Goal: Complete application form

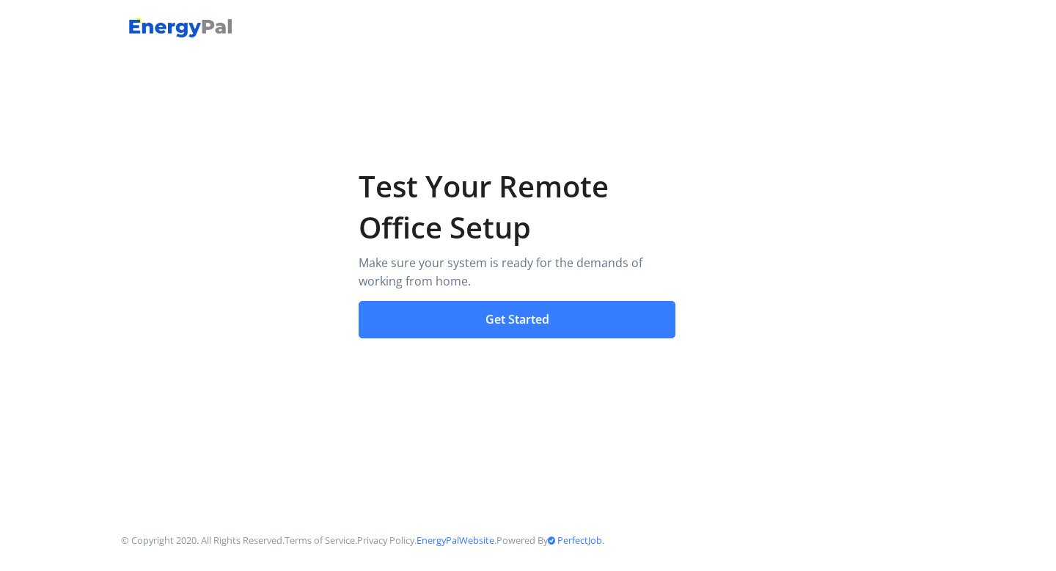
click at [509, 323] on button "Get Started" at bounding box center [518, 320] width 318 height 38
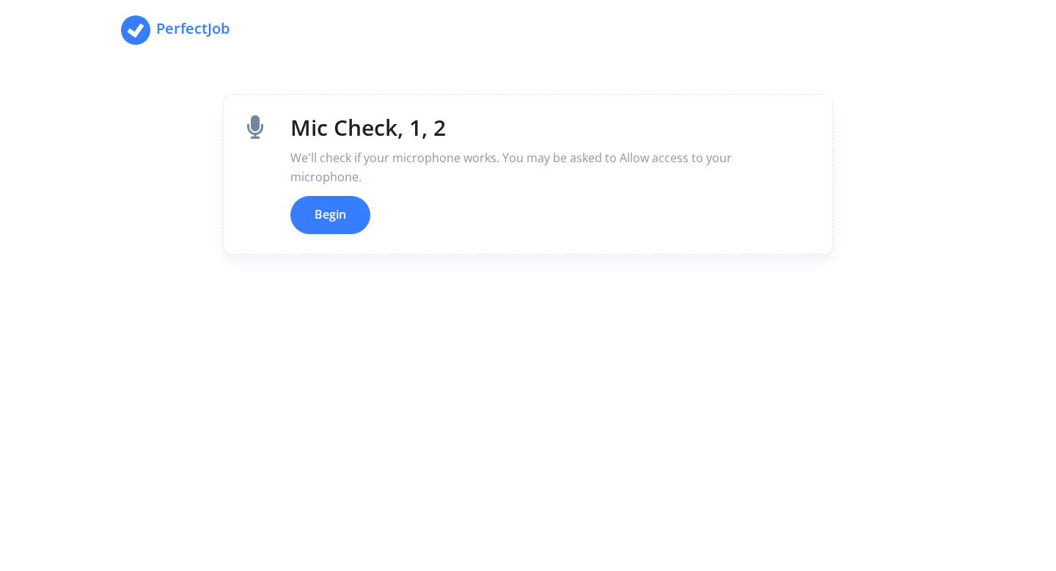
click at [337, 213] on button "Begin" at bounding box center [330, 215] width 80 height 38
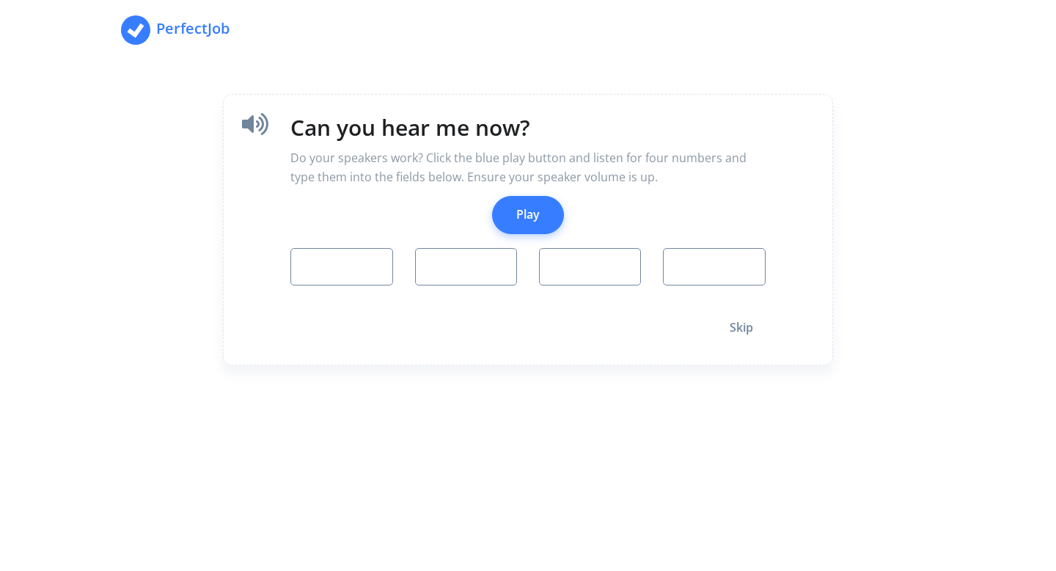
click at [524, 221] on button "Play" at bounding box center [528, 215] width 72 height 38
type input "7"
type input "1"
type input "6"
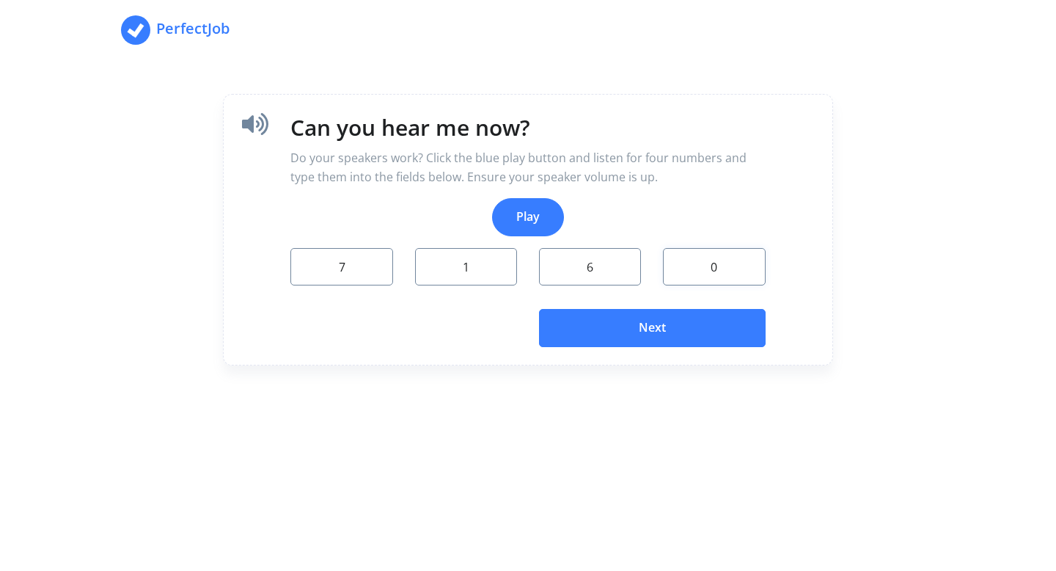
type input "0"
click at [623, 329] on button "Next" at bounding box center [652, 328] width 227 height 38
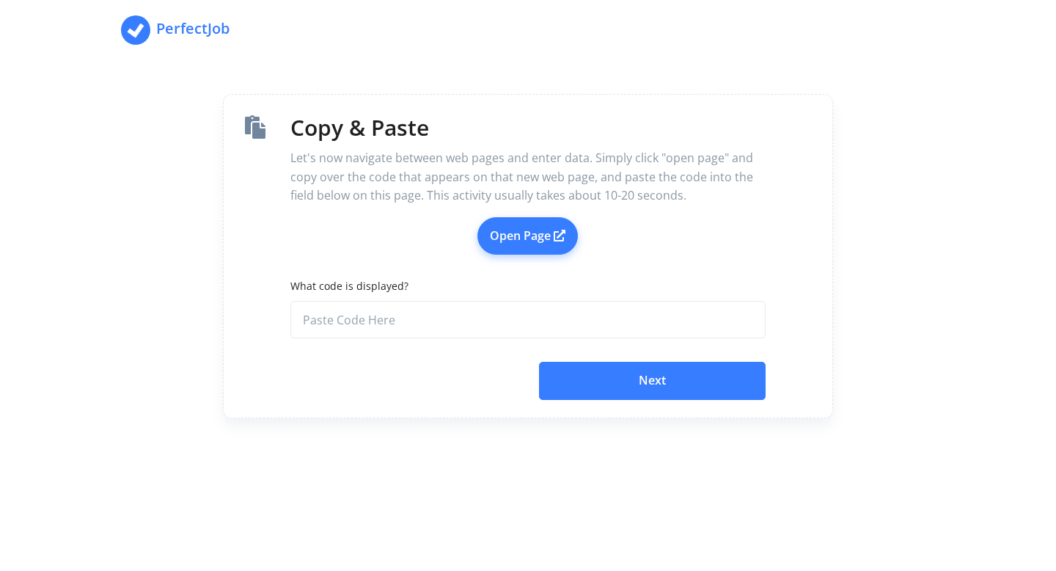
click at [553, 235] on link "Open Page" at bounding box center [527, 236] width 100 height 38
click at [456, 309] on input "What code is displayed?" at bounding box center [527, 320] width 474 height 38
paste input "61f0936e-3137-421c-9944-4b08ccc54cca"
type input "61f0936e-3137-421c-9944-4b08ccc54cca"
click at [623, 386] on button "Next" at bounding box center [652, 381] width 227 height 38
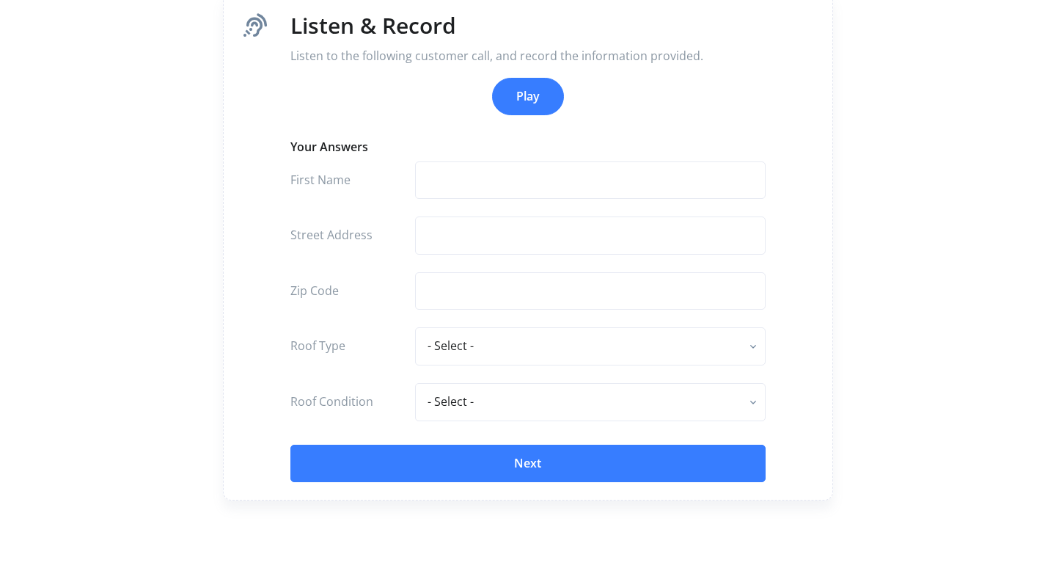
scroll to position [98, 0]
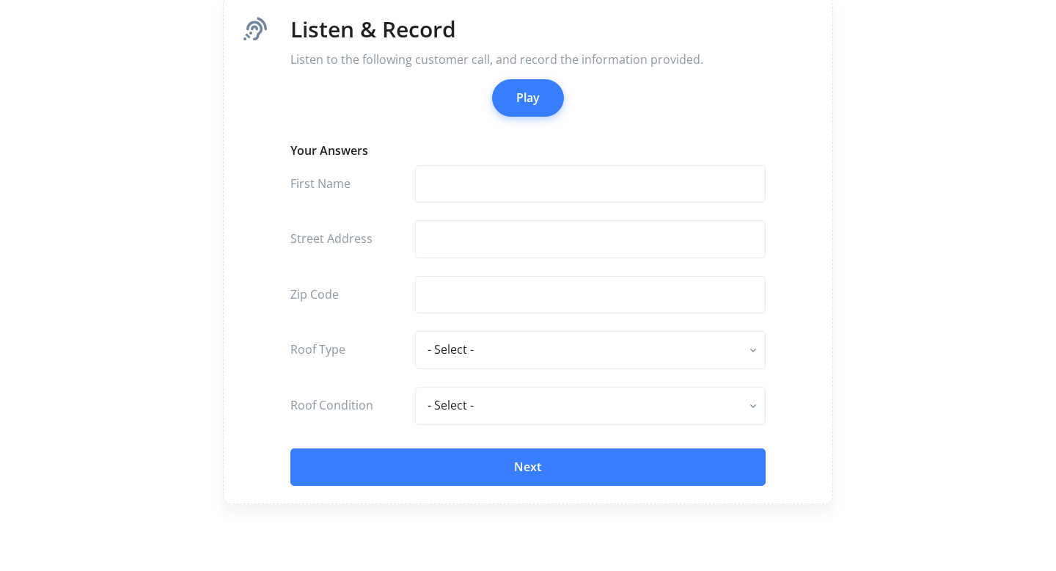
click at [528, 108] on button "Play" at bounding box center [528, 98] width 72 height 38
click at [431, 198] on input "text" at bounding box center [590, 184] width 351 height 38
type input "Mike"
click at [449, 243] on input "text" at bounding box center [590, 239] width 351 height 38
type input "355"
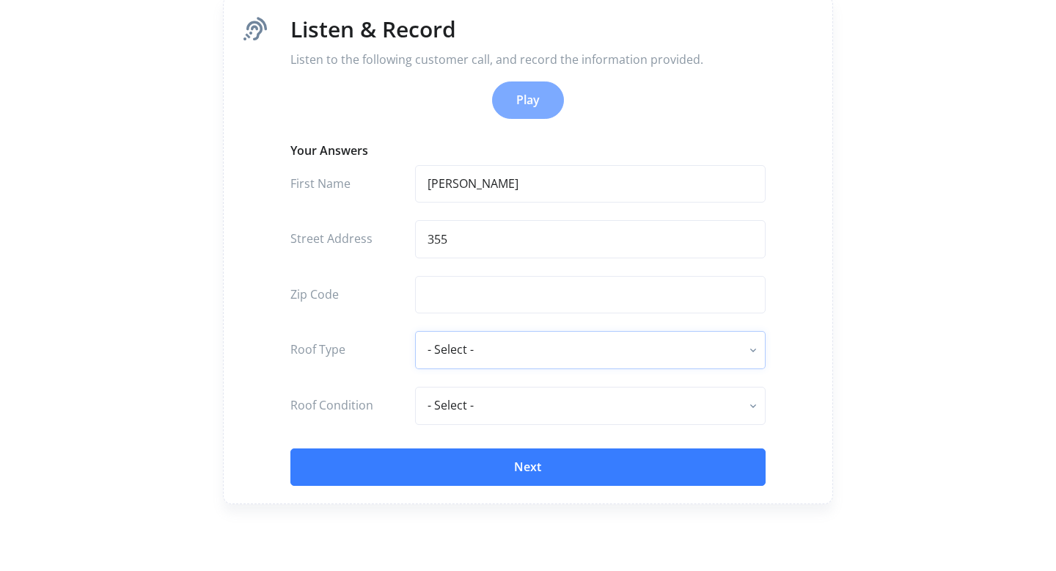
click at [505, 347] on select "- Select - flat - rolled composition composition shingle clay tile concrete til…" at bounding box center [590, 350] width 351 height 38
select select "composition shingle"
click at [415, 331] on select "- Select - flat - rolled composition composition shingle clay tile concrete til…" at bounding box center [590, 350] width 351 height 38
click at [491, 400] on select "- Select - excellent very good good fair poor" at bounding box center [590, 405] width 351 height 38
select select "very good"
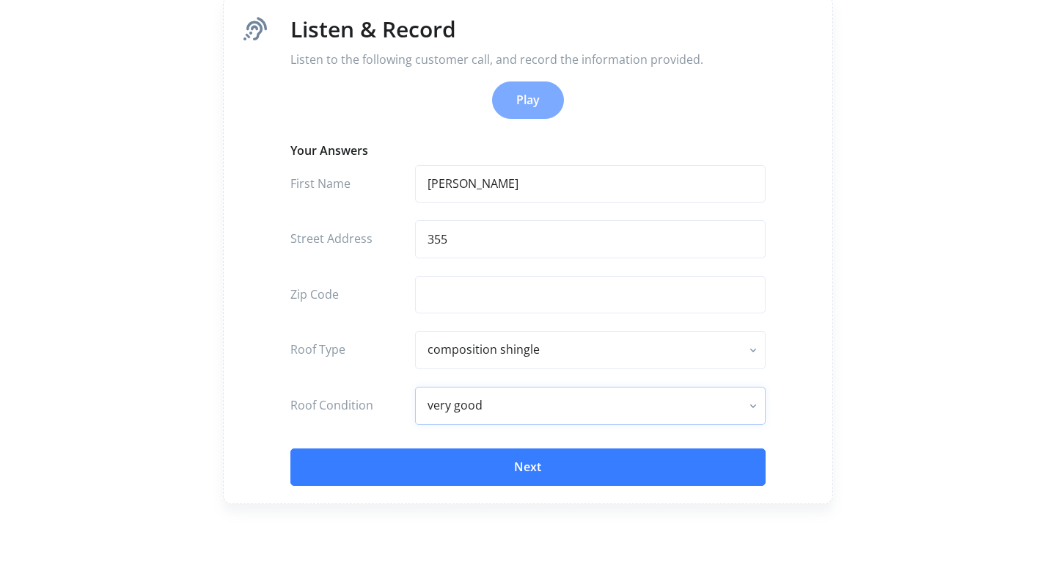
click at [415, 386] on select "- Select - excellent very good good fair poor" at bounding box center [590, 405] width 351 height 38
click at [441, 293] on input "text" at bounding box center [590, 295] width 351 height 38
type input "62614"
click at [482, 246] on input "355" at bounding box center [590, 239] width 351 height 38
type input "355 Mainstreet"
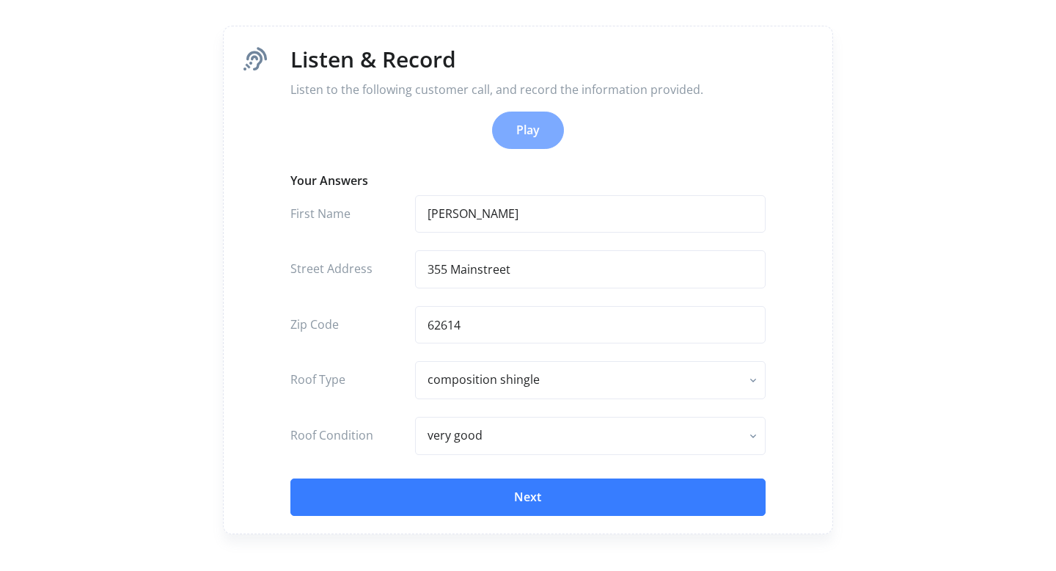
scroll to position [95, 0]
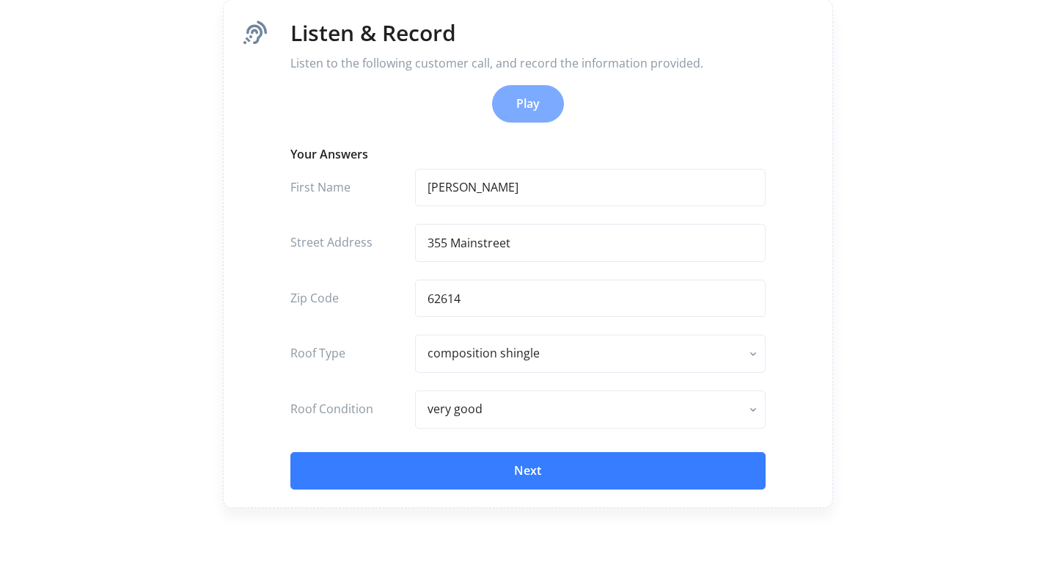
click at [494, 469] on button "Next" at bounding box center [527, 471] width 474 height 38
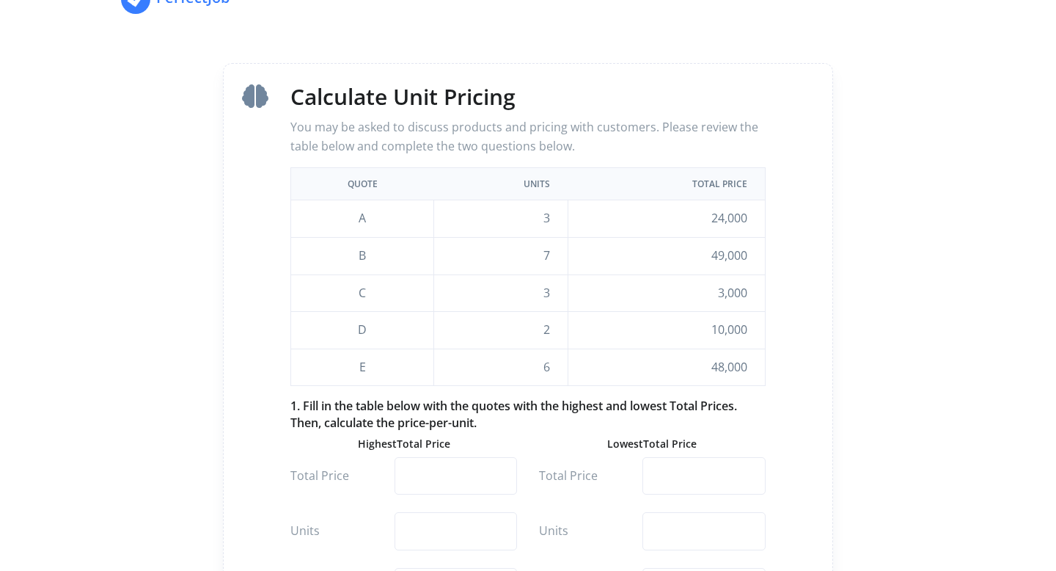
scroll to position [73, 0]
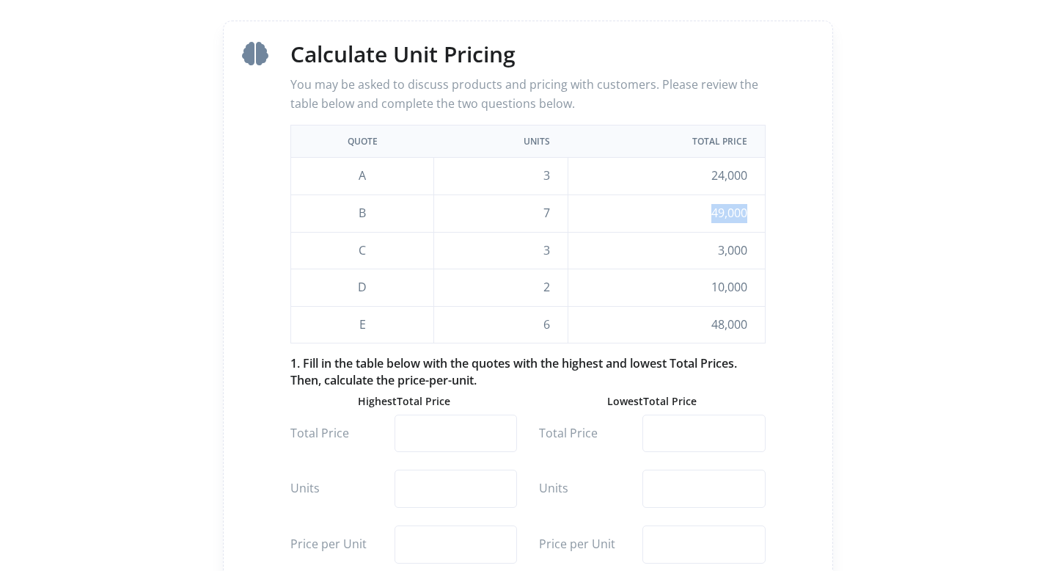
drag, startPoint x: 710, startPoint y: 216, endPoint x: 755, endPoint y: 219, distance: 45.6
click at [755, 219] on td "49,000" at bounding box center [666, 212] width 197 height 37
copy td "49,000"
click at [464, 417] on input "number" at bounding box center [456, 433] width 122 height 38
paste input "49000"
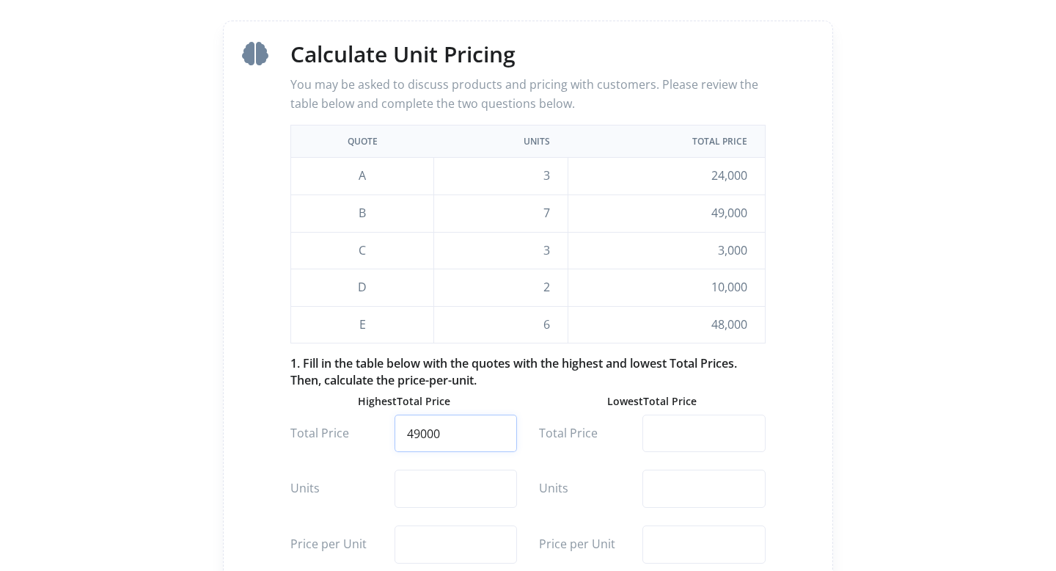
type input "49000"
drag, startPoint x: 714, startPoint y: 250, endPoint x: 749, endPoint y: 253, distance: 35.3
click at [749, 253] on td "3,000" at bounding box center [666, 250] width 197 height 37
copy td "3,000"
click at [663, 438] on input "number" at bounding box center [703, 433] width 122 height 38
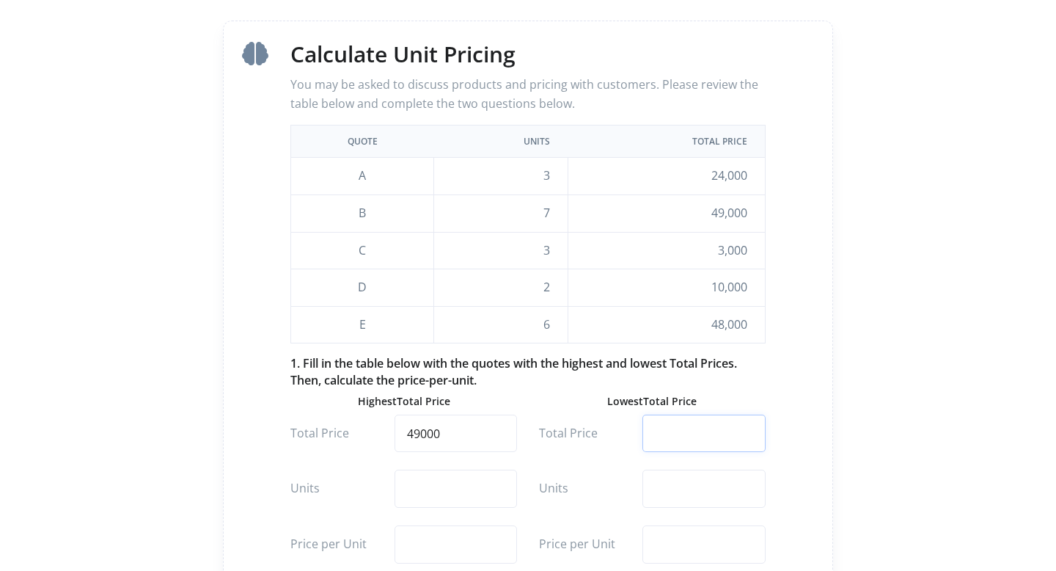
paste input "3000"
type input "3000"
click at [674, 557] on input "number" at bounding box center [703, 544] width 122 height 38
type input "1000"
click at [454, 487] on input "number" at bounding box center [456, 488] width 122 height 38
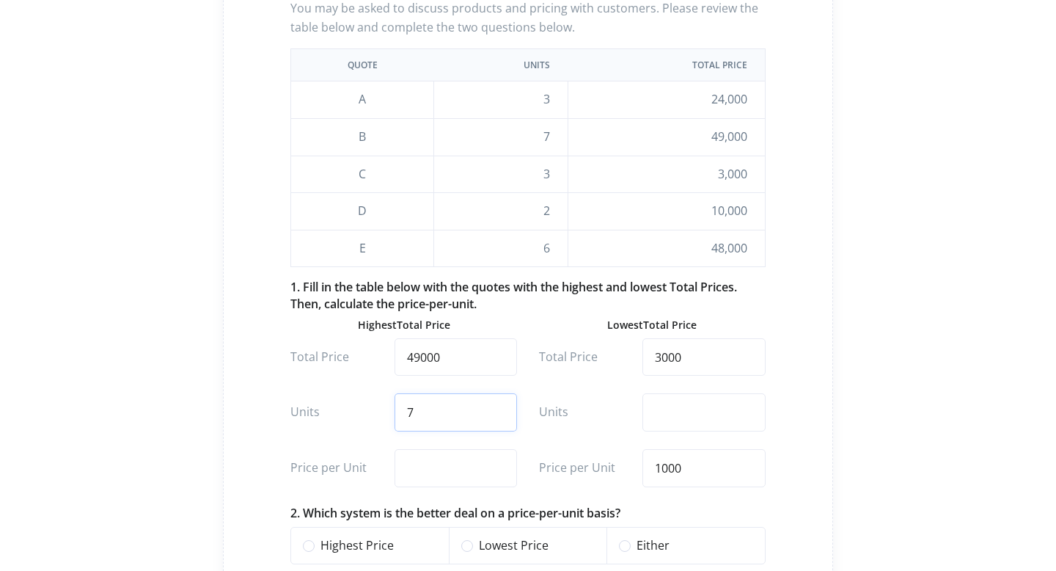
scroll to position [155, 0]
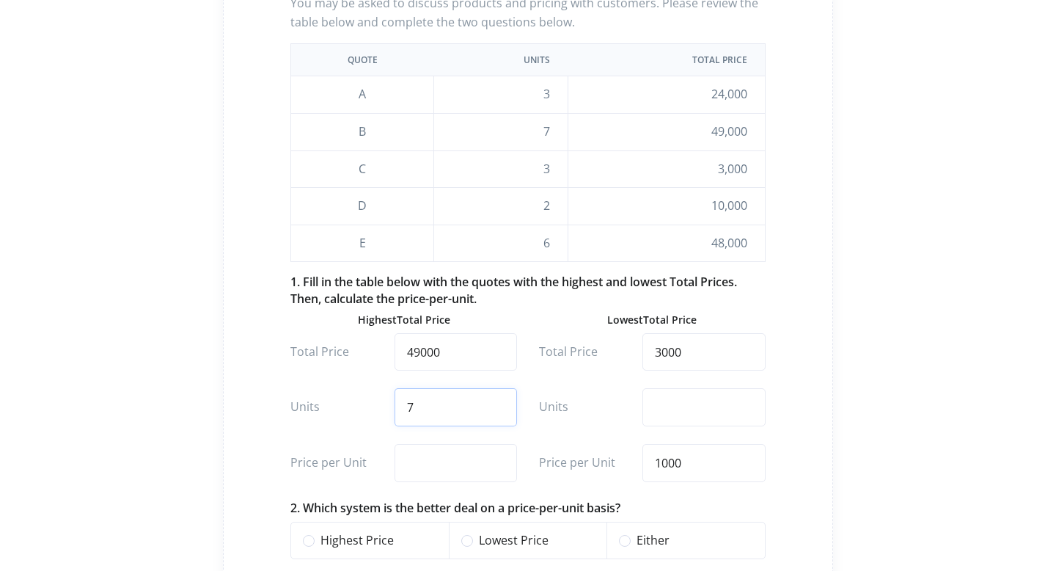
type input "7"
click at [438, 476] on input "number" at bounding box center [456, 463] width 122 height 38
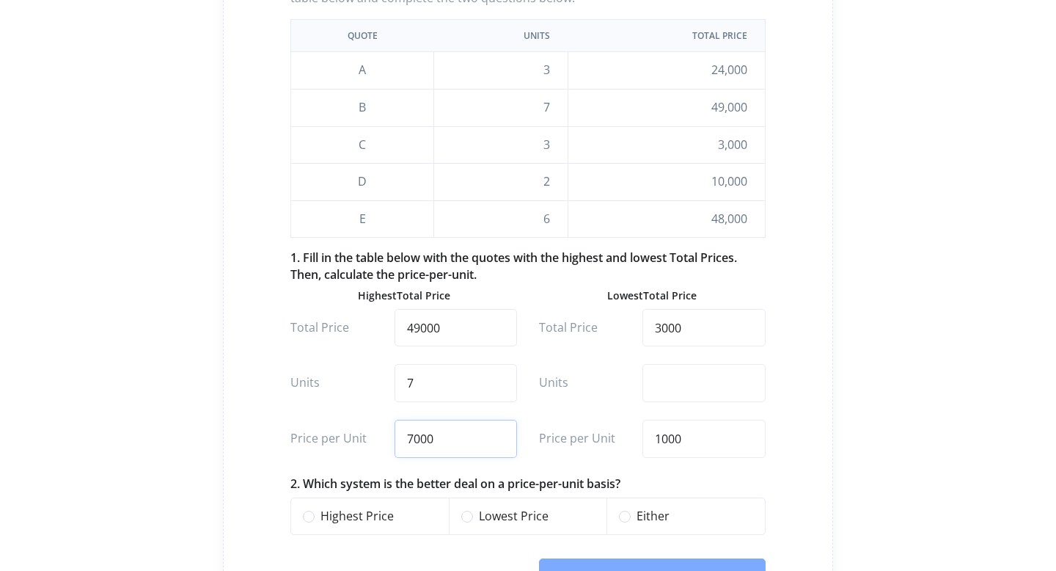
scroll to position [317, 0]
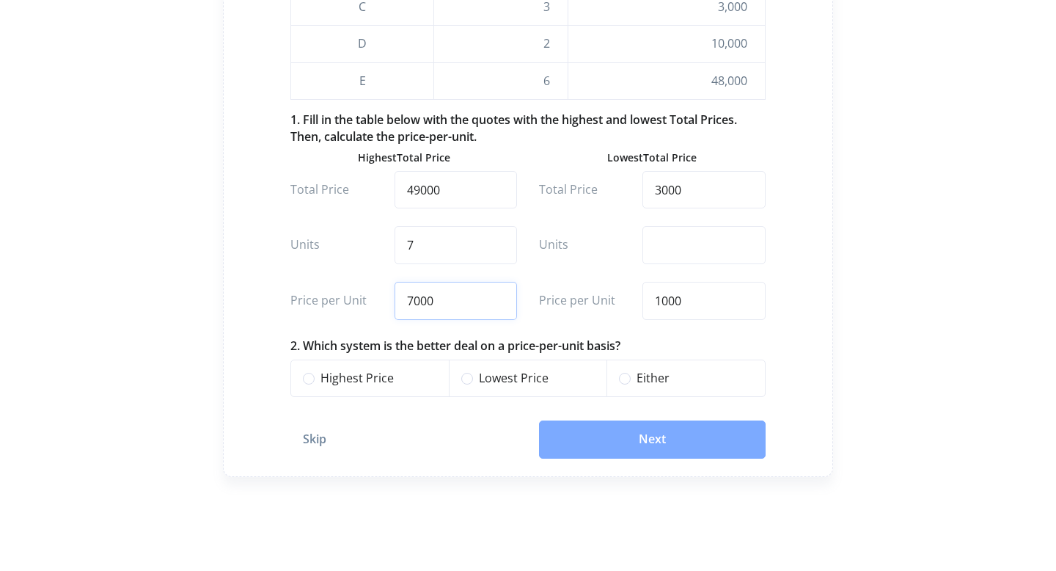
type input "7000"
click at [503, 384] on label "Lowest Price" at bounding box center [537, 378] width 116 height 19
click at [473, 384] on input "Lowest Price" at bounding box center [467, 376] width 12 height 15
radio input "true"
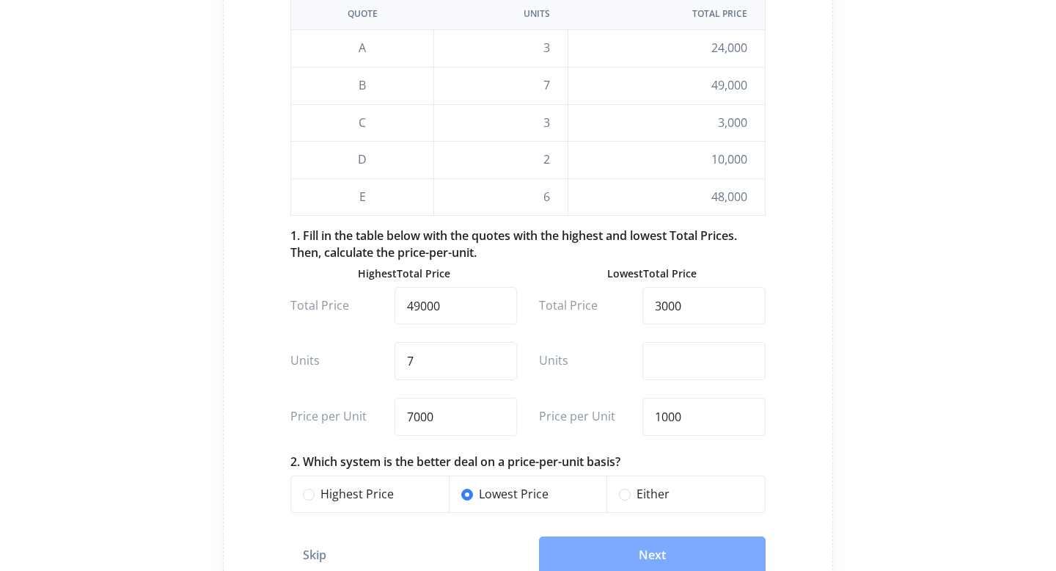
scroll to position [200, 0]
click at [694, 366] on input "number" at bounding box center [703, 361] width 122 height 38
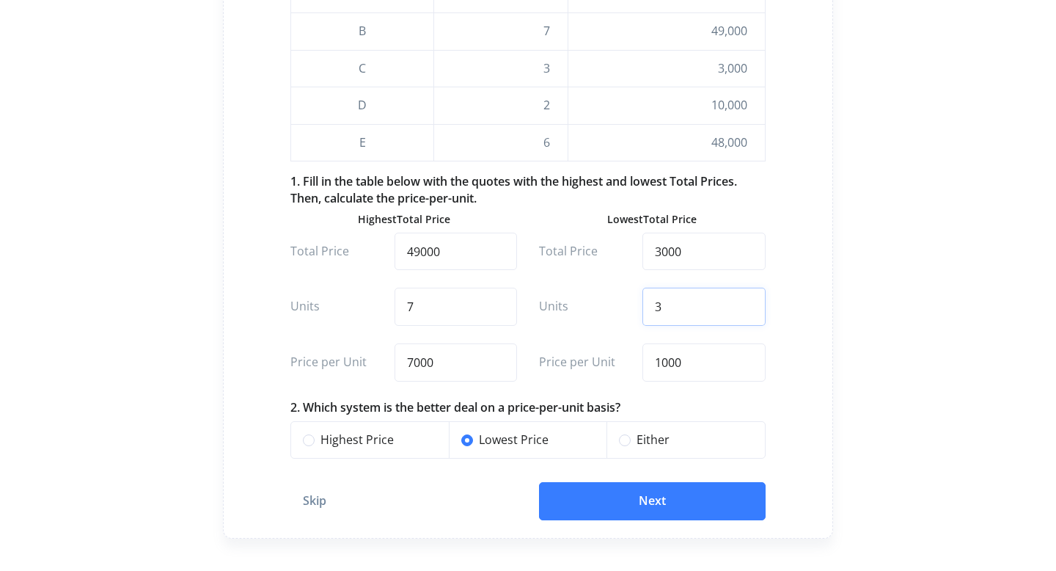
scroll to position [260, 0]
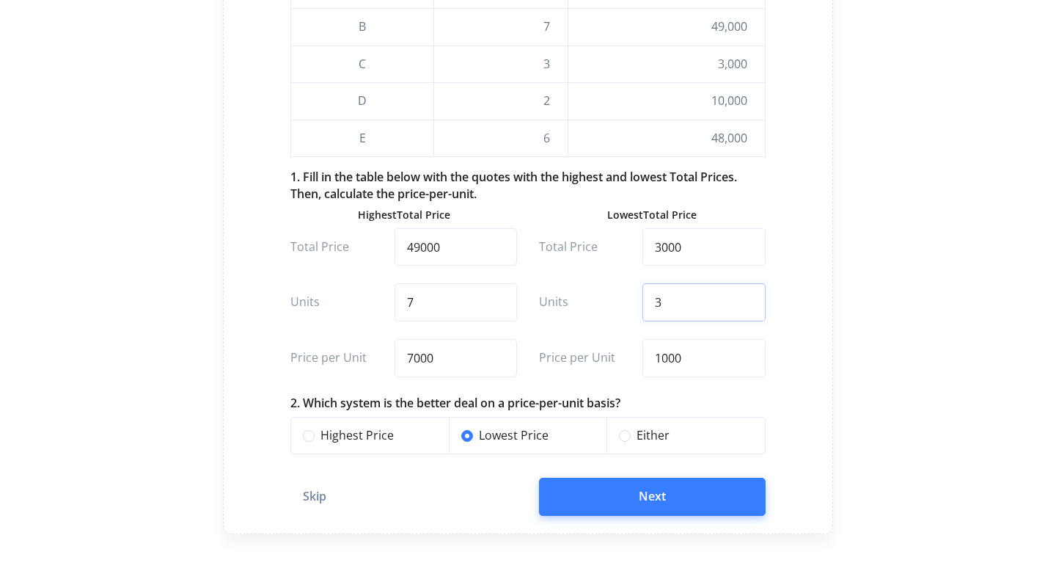
type input "3"
click at [638, 505] on button "Next" at bounding box center [652, 496] width 227 height 38
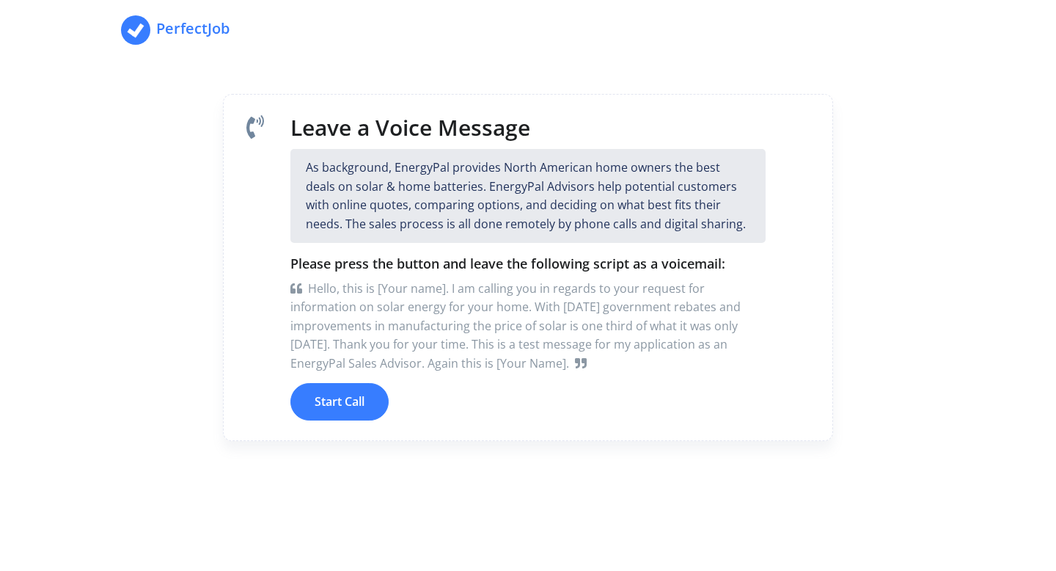
click at [340, 405] on button "Start Call" at bounding box center [339, 402] width 98 height 38
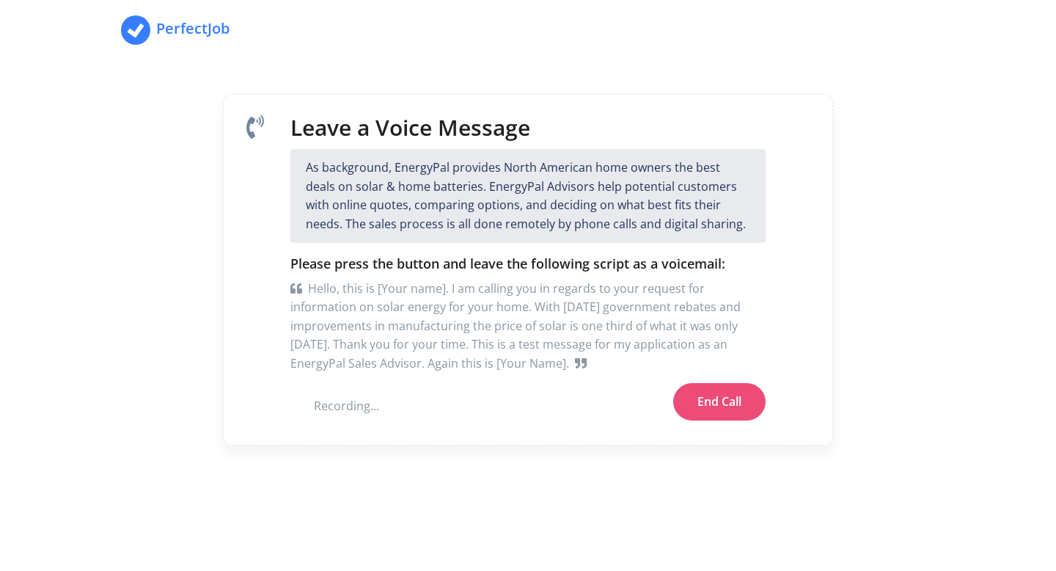
click at [716, 403] on button "End Call" at bounding box center [719, 402] width 92 height 38
click at [331, 408] on button "Try Again" at bounding box center [329, 404] width 78 height 38
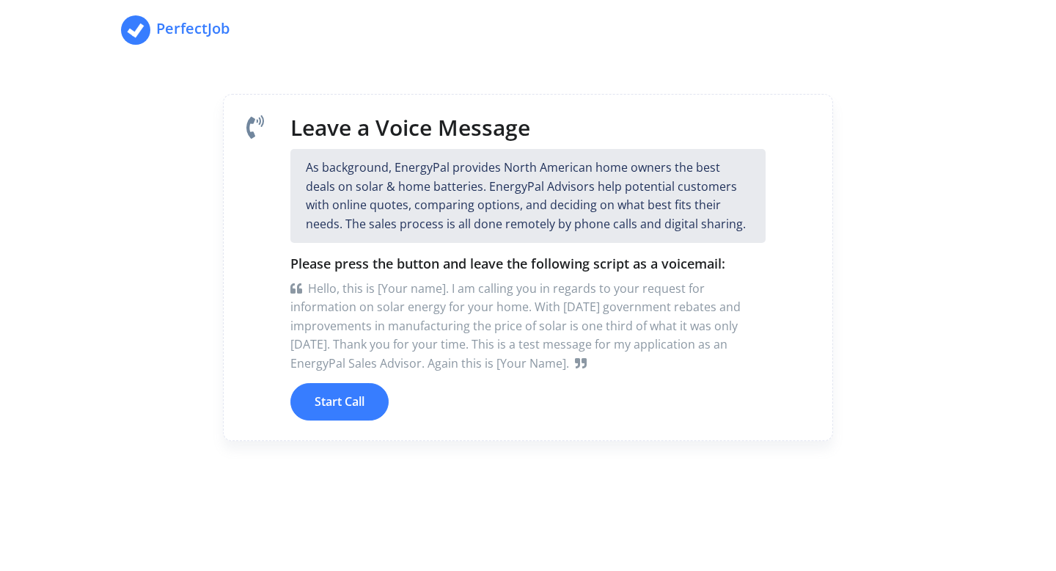
click at [353, 401] on button "Start Call" at bounding box center [339, 402] width 98 height 38
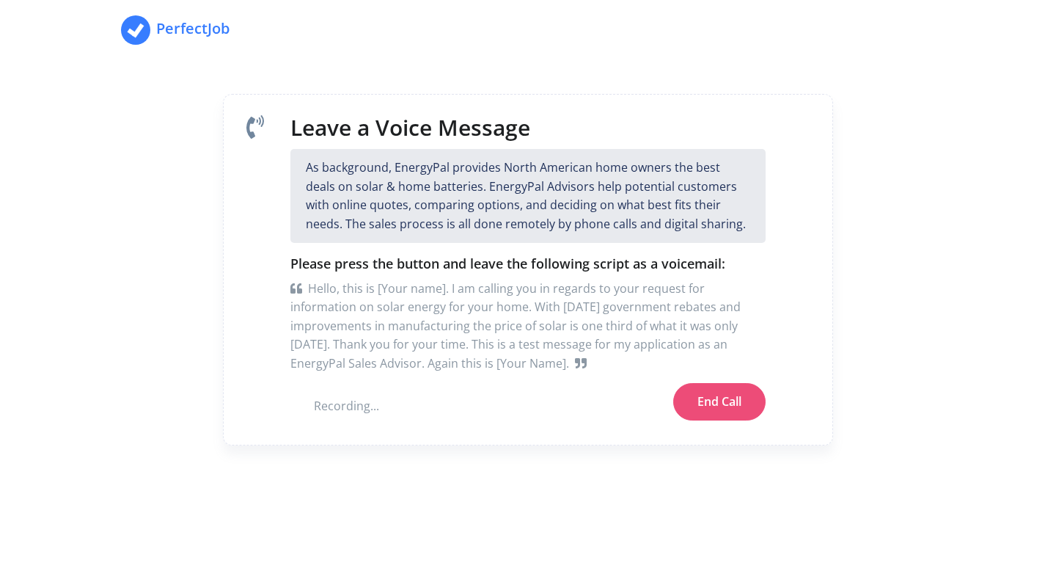
click at [748, 404] on button "End Call" at bounding box center [719, 402] width 92 height 38
click at [335, 419] on button "Try Again" at bounding box center [329, 404] width 78 height 38
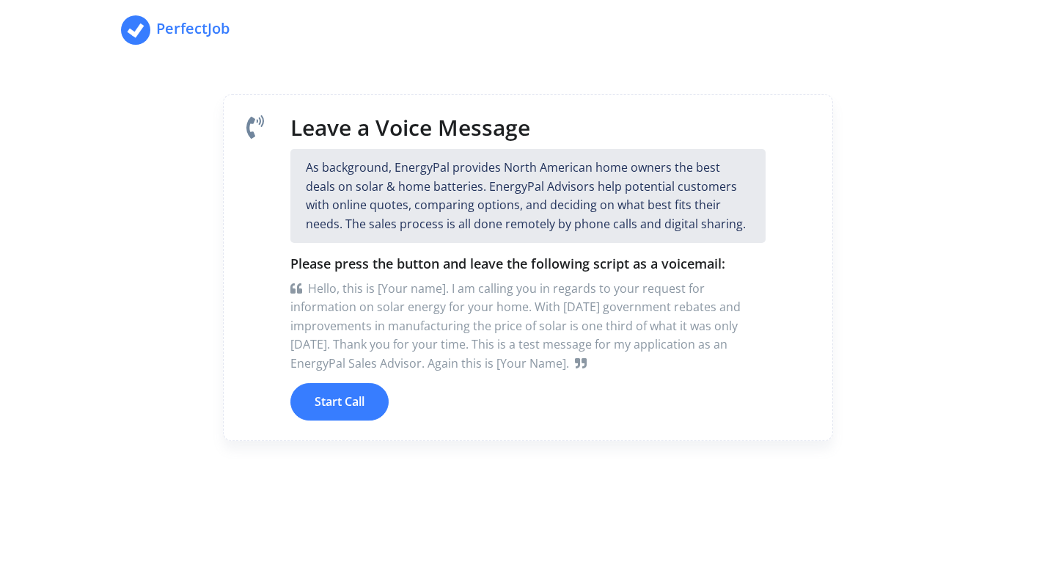
click at [342, 407] on button "Start Call" at bounding box center [339, 402] width 98 height 38
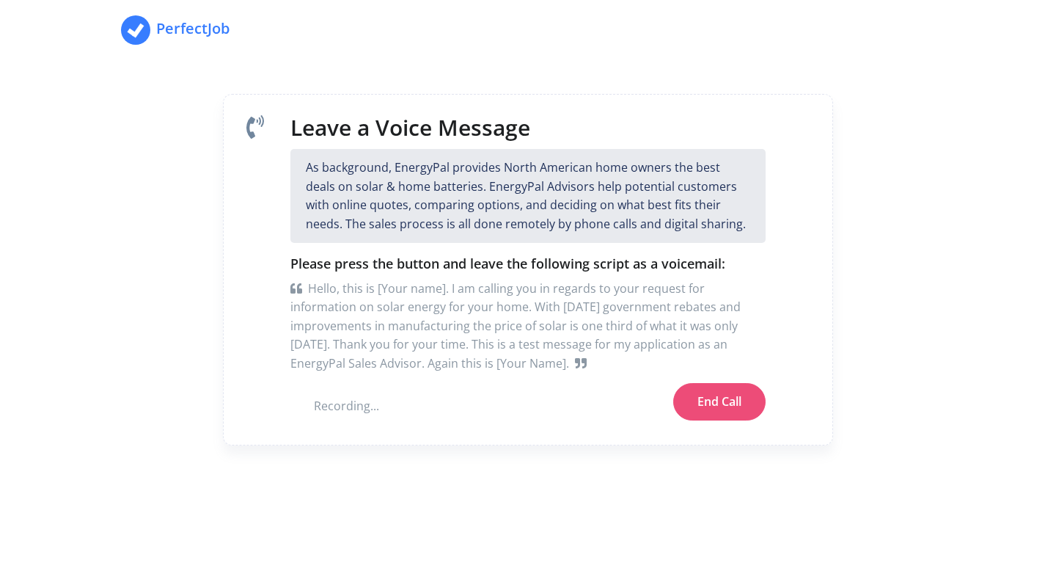
click at [700, 402] on button "End Call" at bounding box center [719, 402] width 92 height 38
click at [727, 400] on button "Next" at bounding box center [728, 402] width 76 height 38
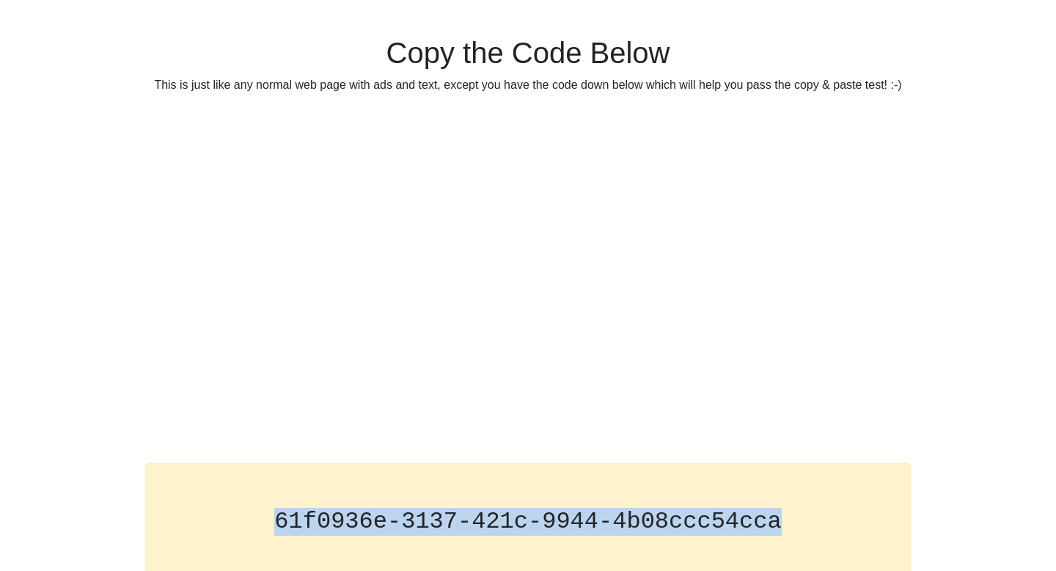
drag, startPoint x: 780, startPoint y: 521, endPoint x: 278, endPoint y: 521, distance: 502.4
click at [278, 521] on code "61f0936e-3137-421c-9944-4b08ccc54cca" at bounding box center [527, 520] width 507 height 27
copy code "61f0936e-3137-421c-9944-4b08ccc54cca"
